Goal: Transaction & Acquisition: Purchase product/service

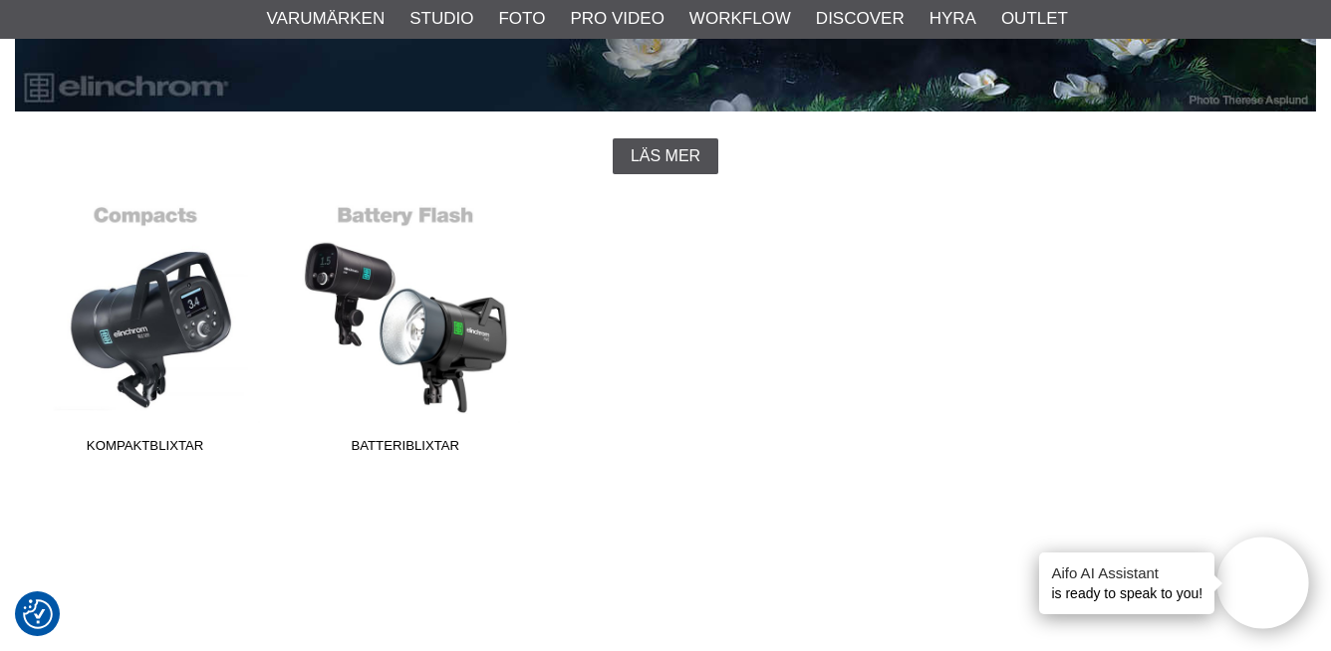
scroll to position [457, 0]
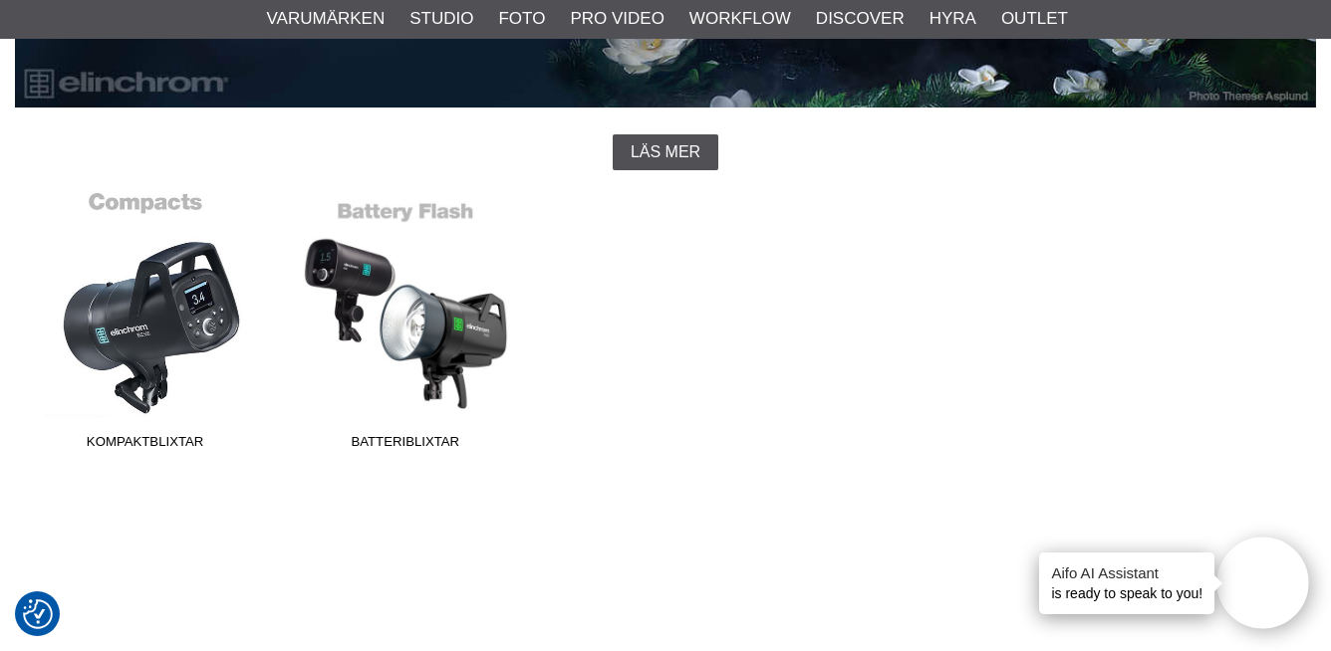
click at [135, 356] on link "Kompaktblixtar" at bounding box center [145, 324] width 260 height 269
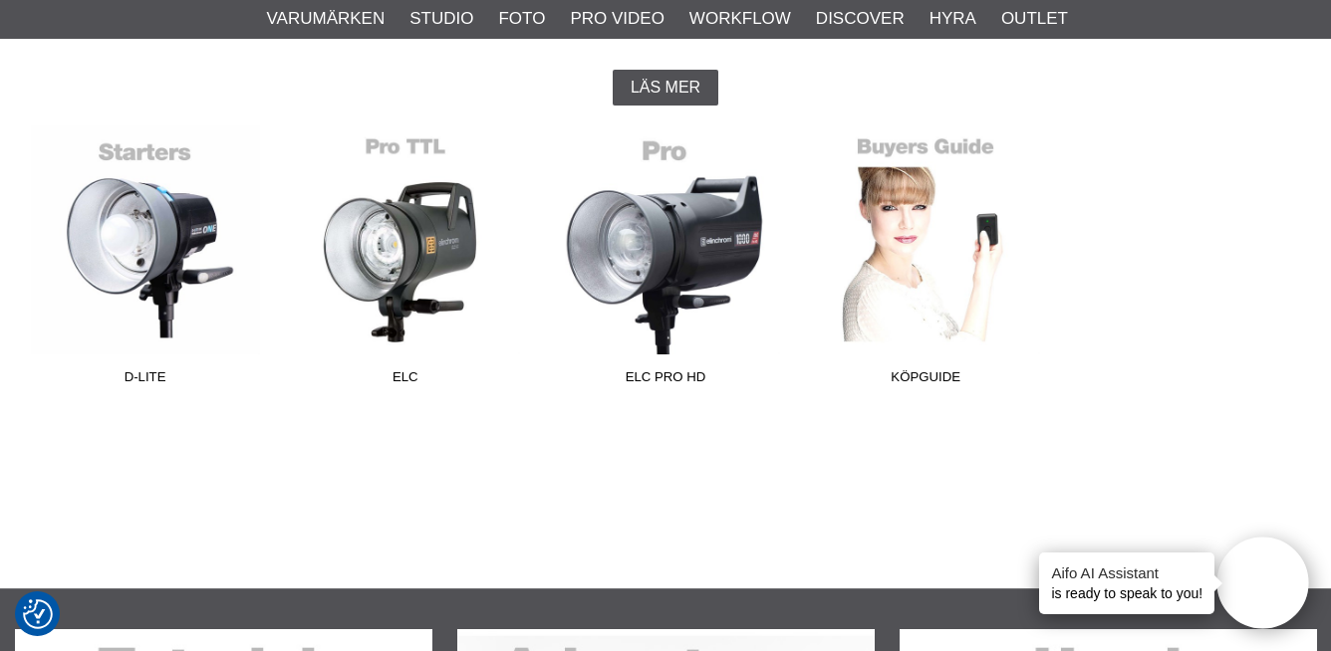
scroll to position [578, 0]
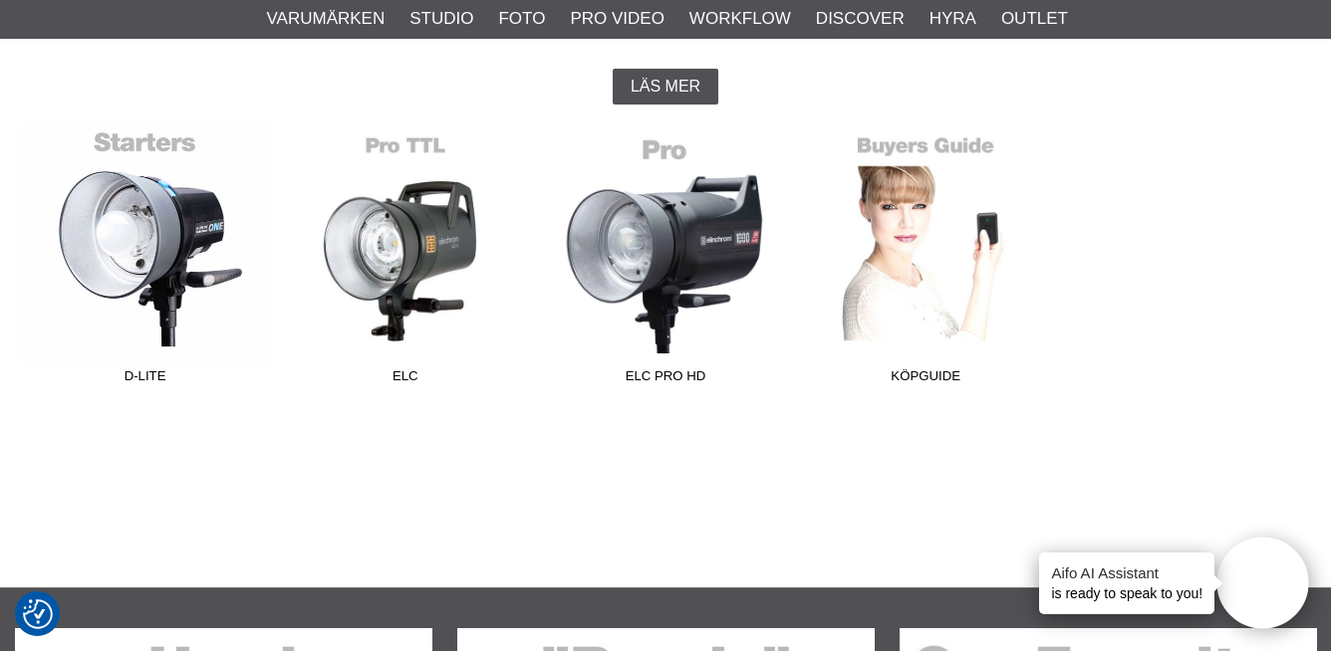
click at [172, 265] on link "D-Lite" at bounding box center [145, 259] width 260 height 269
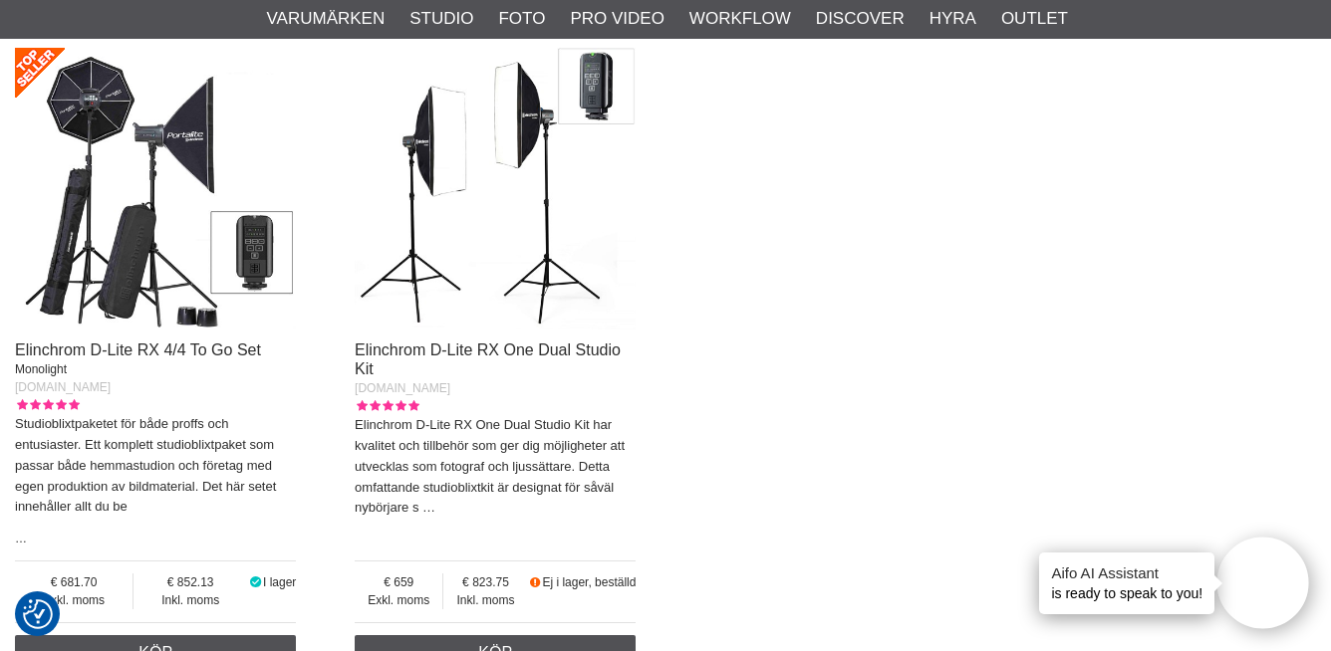
scroll to position [1417, 0]
